Goal: Information Seeking & Learning: Find specific page/section

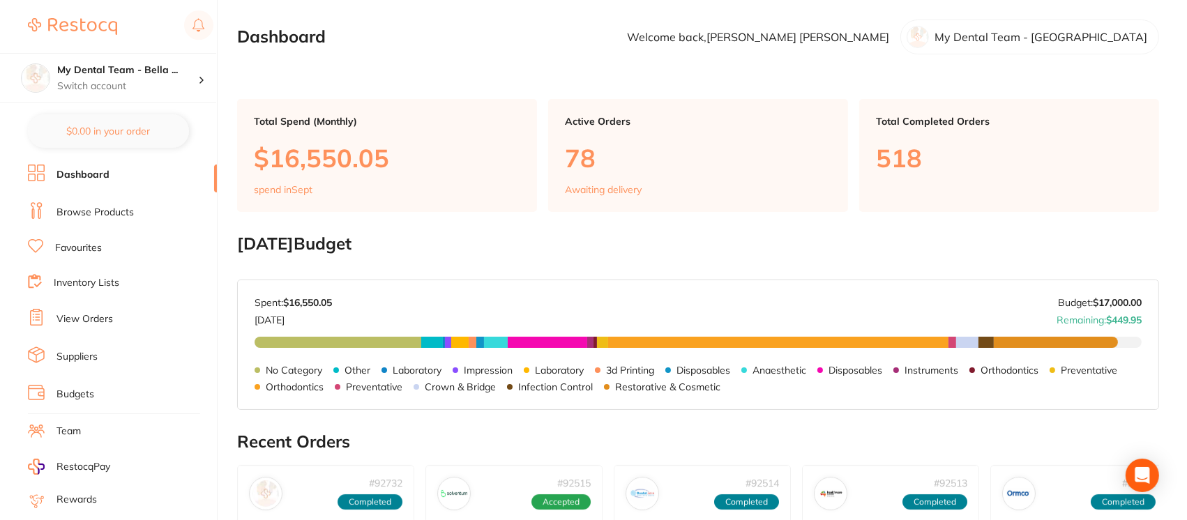
click at [99, 315] on link "View Orders" at bounding box center [84, 319] width 56 height 14
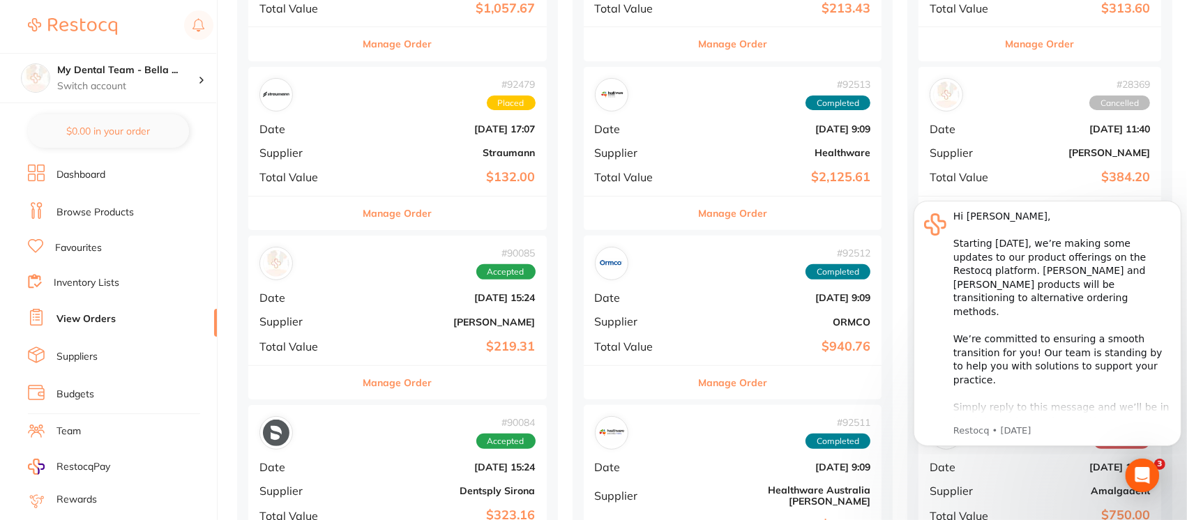
scroll to position [468, 0]
click at [374, 312] on div "# 90085 Accepted Date [DATE] 15:24 Supplier [PERSON_NAME] Total Value $219.31" at bounding box center [397, 298] width 298 height 129
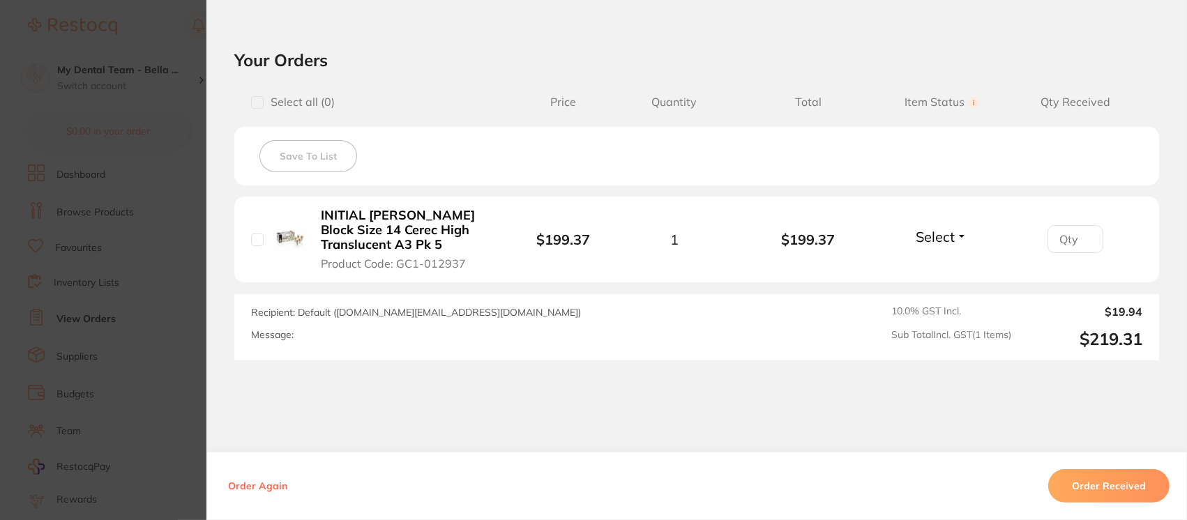
scroll to position [294, 0]
click at [186, 42] on section "Order ID: Restocq- 90085 Order Information Accepted Order Order Date [DATE] 15:…" at bounding box center [593, 260] width 1187 height 520
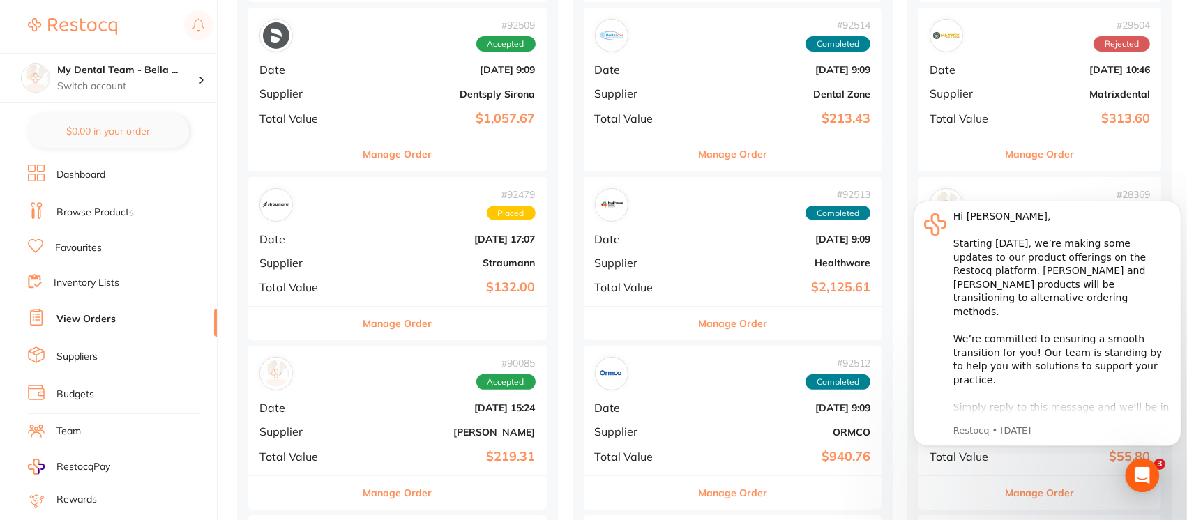
scroll to position [357, 0]
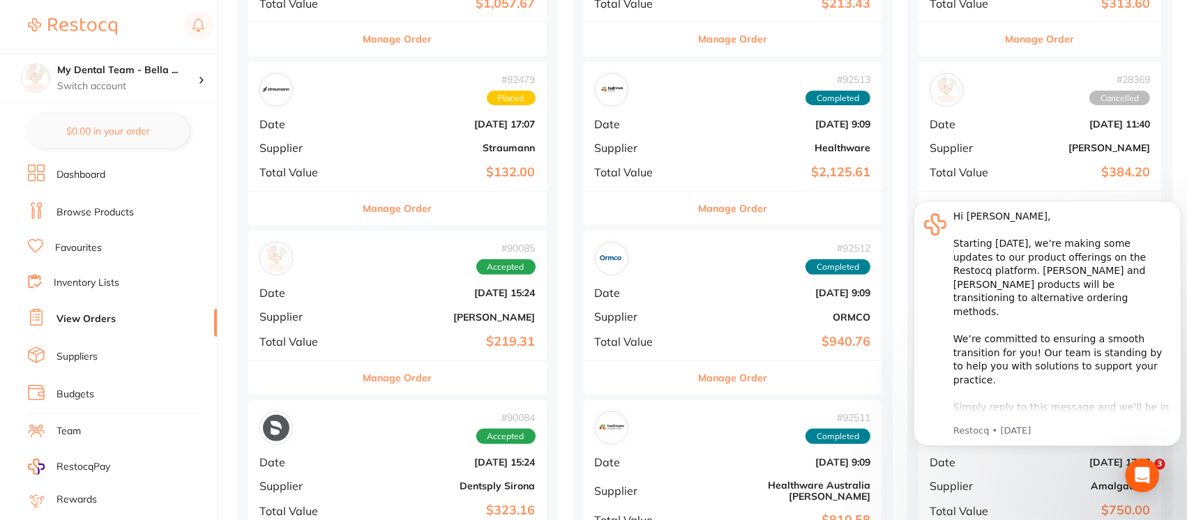
scroll to position [472, 0]
click at [694, 125] on b "[DATE] 9:09" at bounding box center [782, 123] width 176 height 11
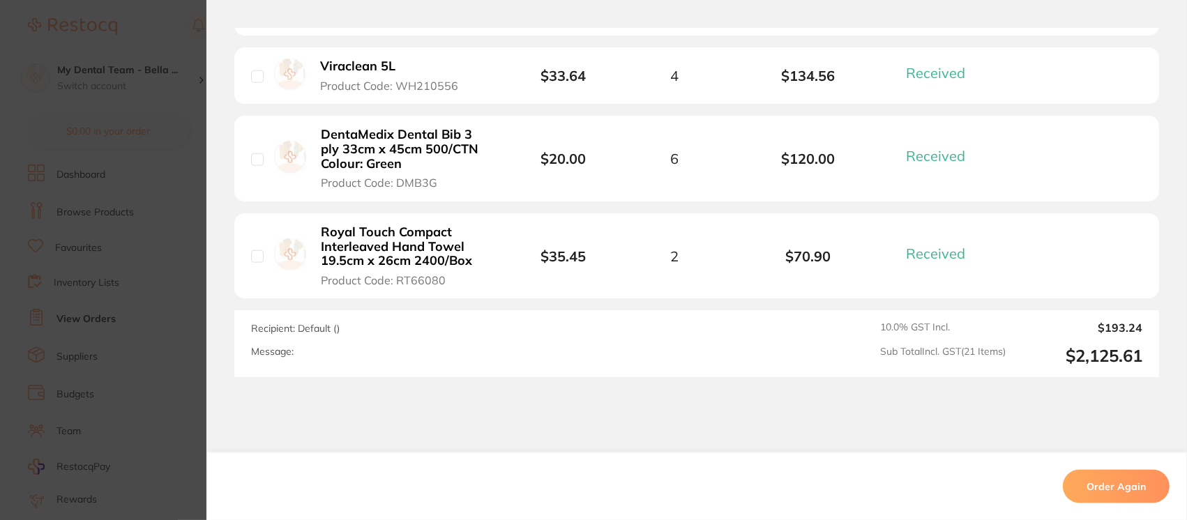
scroll to position [2039, 0]
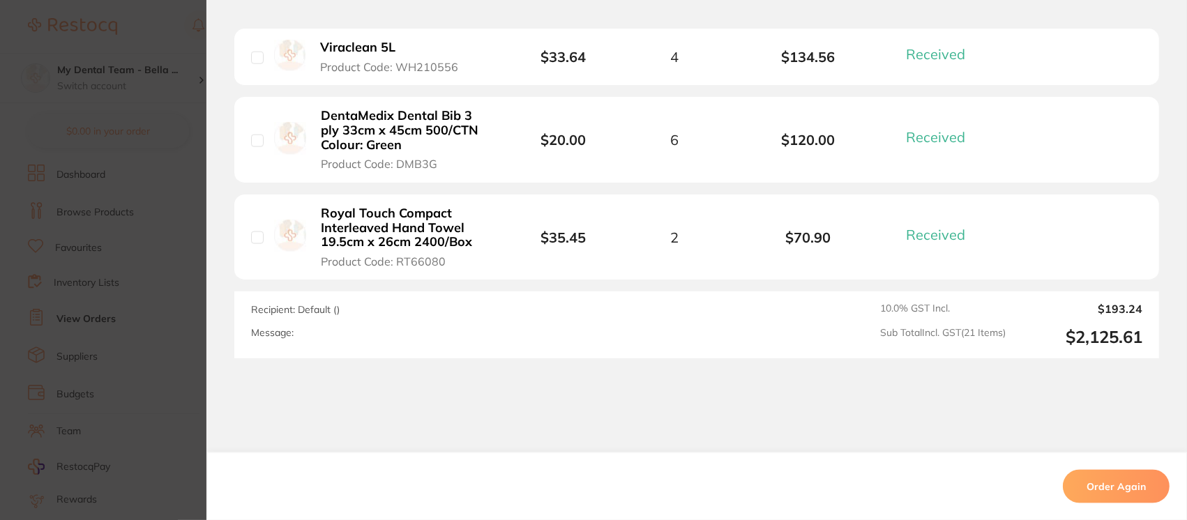
click at [151, 20] on section "Order ID: Restocq- 92513 Order Information 21 Received Completed Order Order Da…" at bounding box center [593, 260] width 1187 height 520
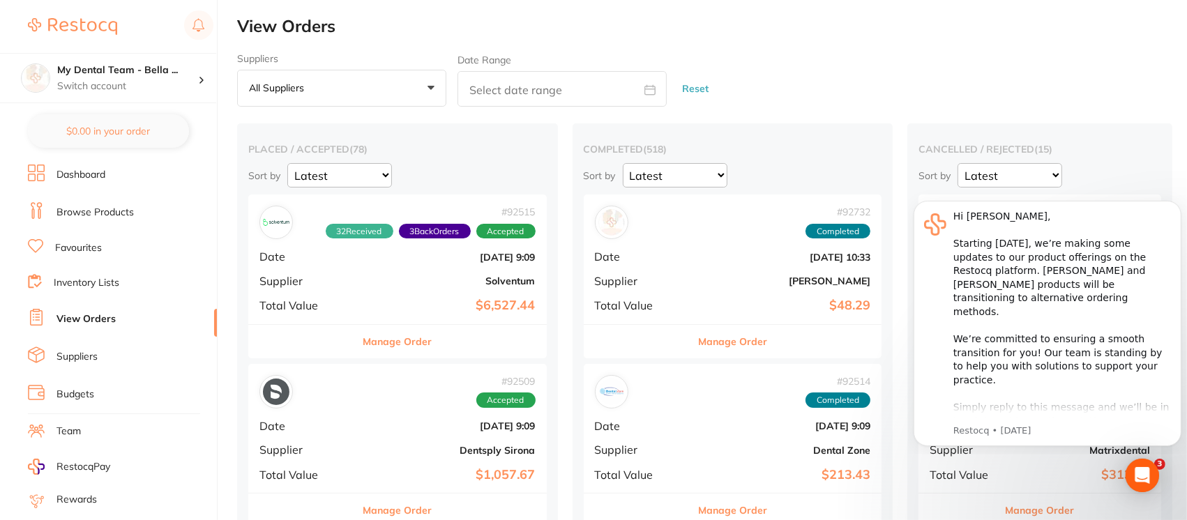
click at [128, 208] on link "Browse Products" at bounding box center [94, 213] width 77 height 14
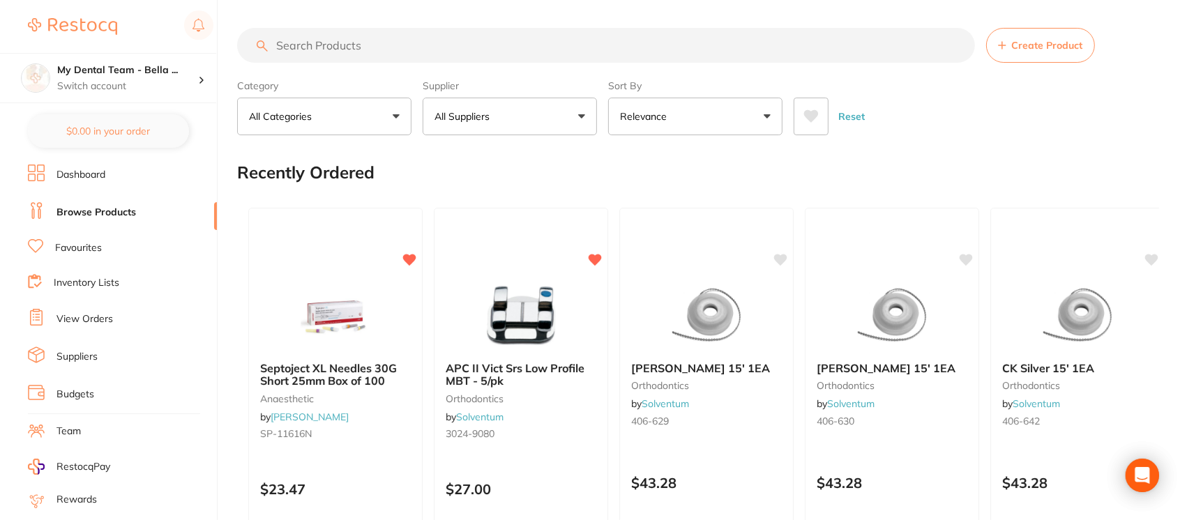
click at [335, 50] on input "search" at bounding box center [606, 45] width 738 height 35
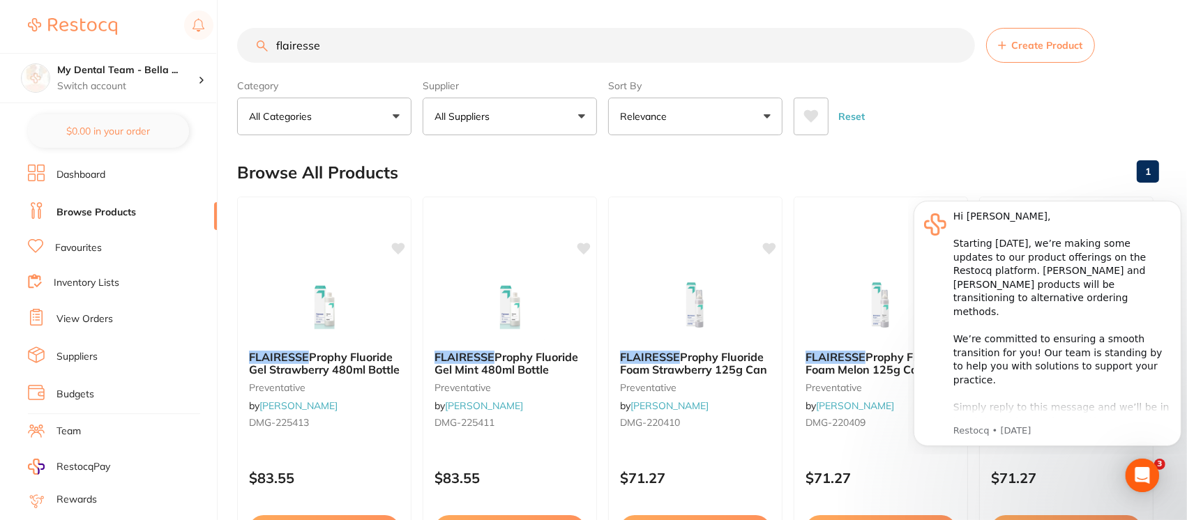
drag, startPoint x: 339, startPoint y: 53, endPoint x: 212, endPoint y: 44, distance: 127.2
click at [212, 44] on div "$227.24 My Dental Team - Bella ... Switch account My Dental Team Wollongong My …" at bounding box center [593, 260] width 1187 height 520
type input "fluoride"
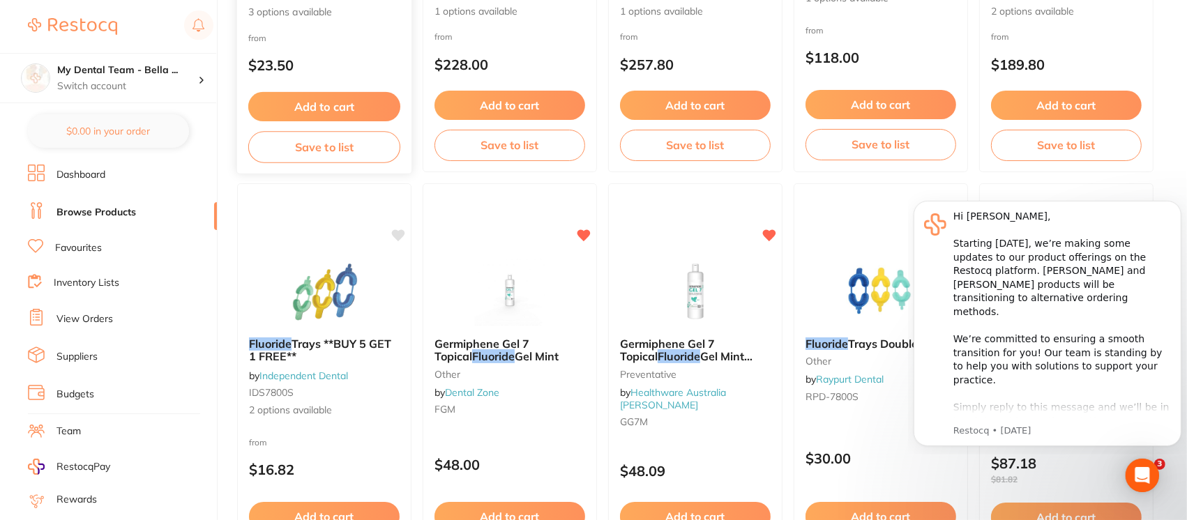
scroll to position [1662, 0]
